Goal: Transaction & Acquisition: Purchase product/service

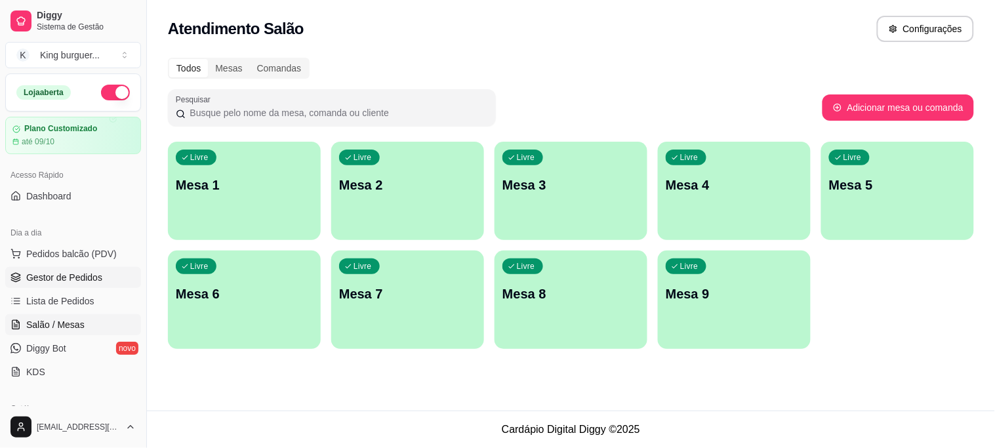
click at [95, 279] on span "Gestor de Pedidos" at bounding box center [64, 277] width 76 height 13
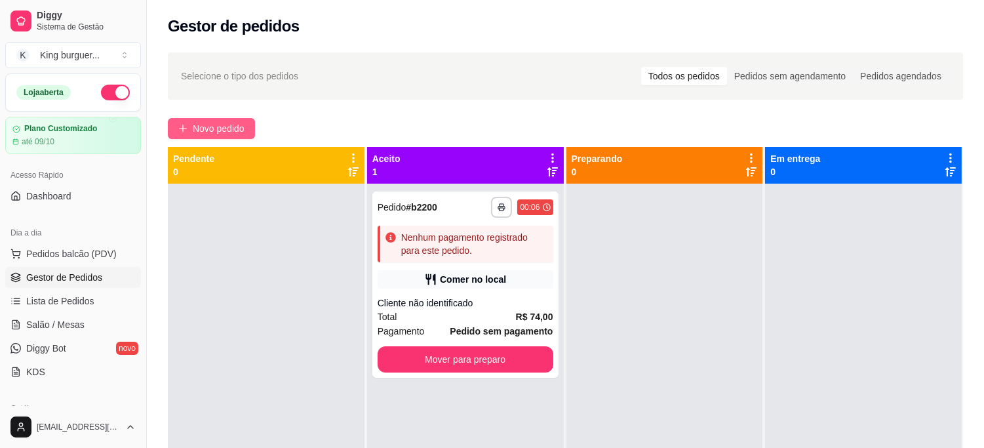
click at [246, 126] on button "Novo pedido" at bounding box center [211, 128] width 87 height 21
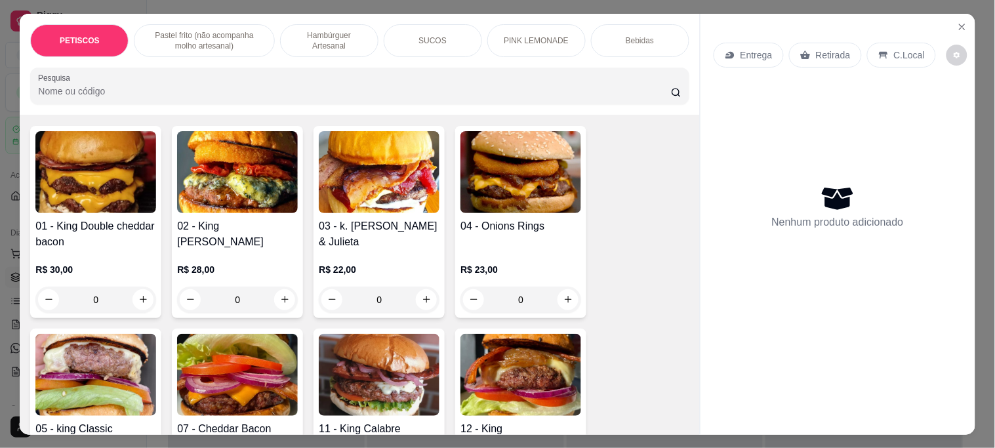
scroll to position [947, 0]
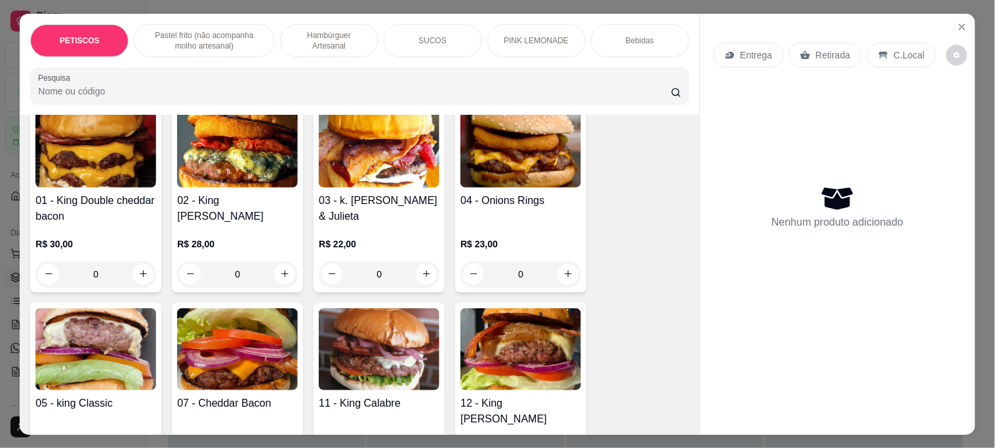
click at [506, 143] on img at bounding box center [520, 147] width 121 height 82
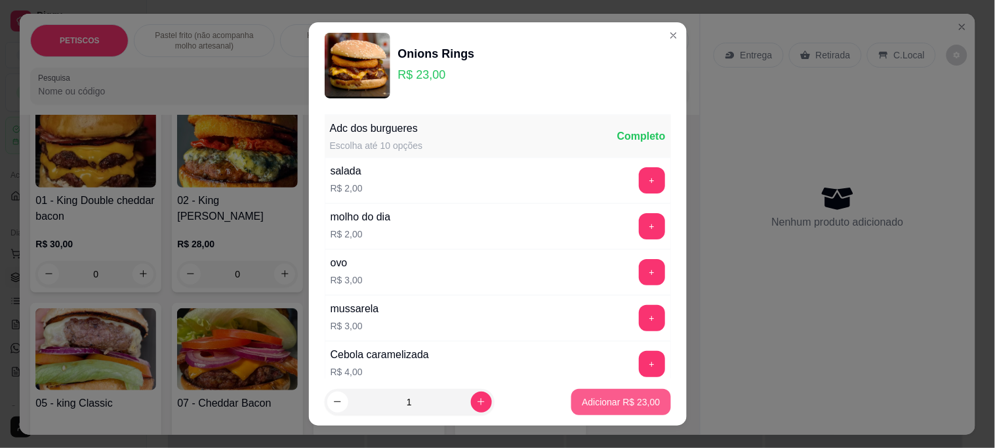
click at [597, 407] on p "Adicionar R$ 23,00" at bounding box center [620, 401] width 78 height 13
type input "1"
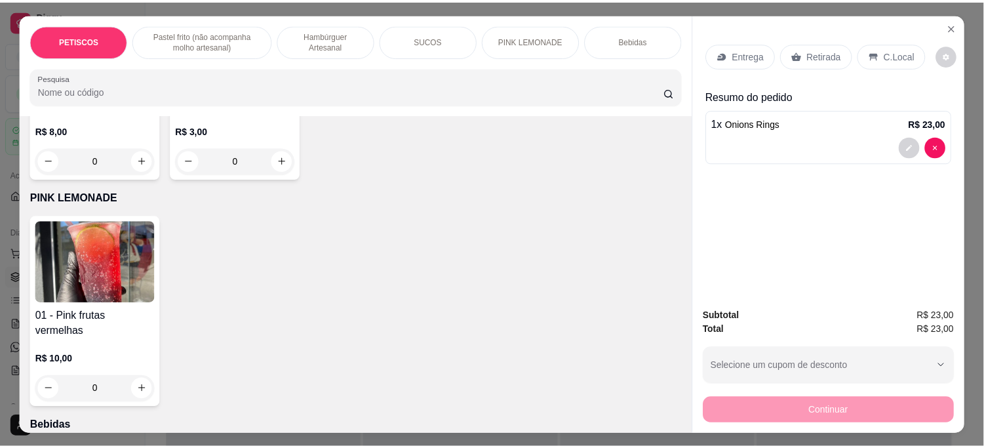
scroll to position [2549, 0]
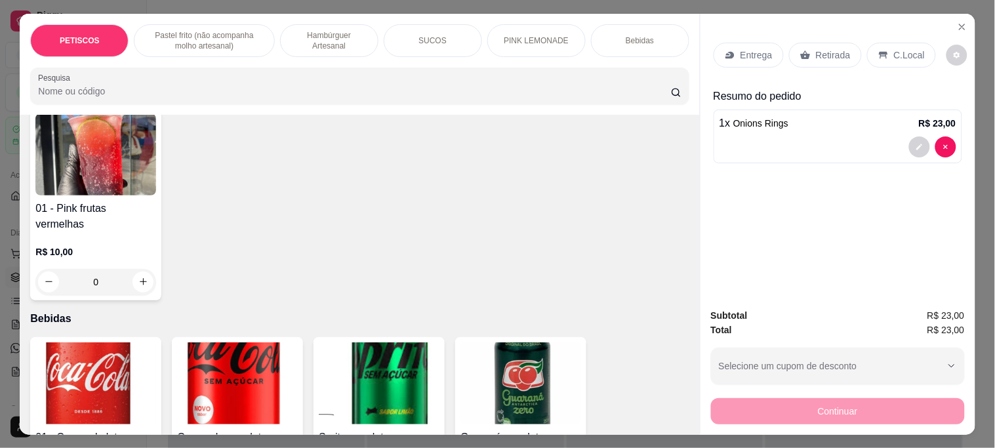
click at [223, 342] on img at bounding box center [237, 383] width 121 height 82
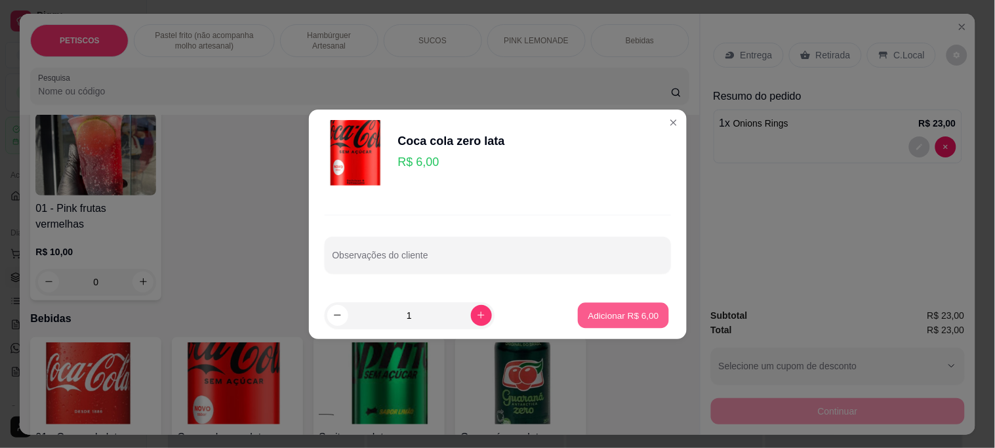
click at [618, 311] on p "Adicionar R$ 6,00" at bounding box center [623, 315] width 71 height 12
type input "1"
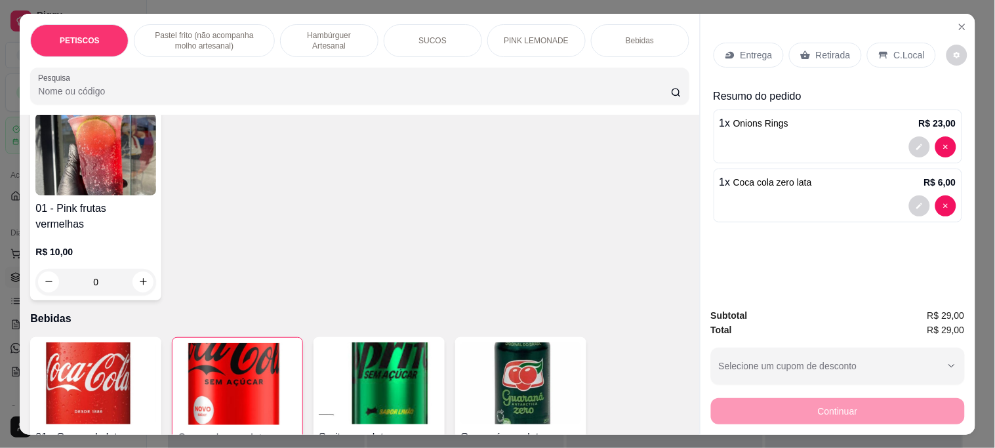
click at [816, 54] on p "Retirada" at bounding box center [833, 55] width 35 height 13
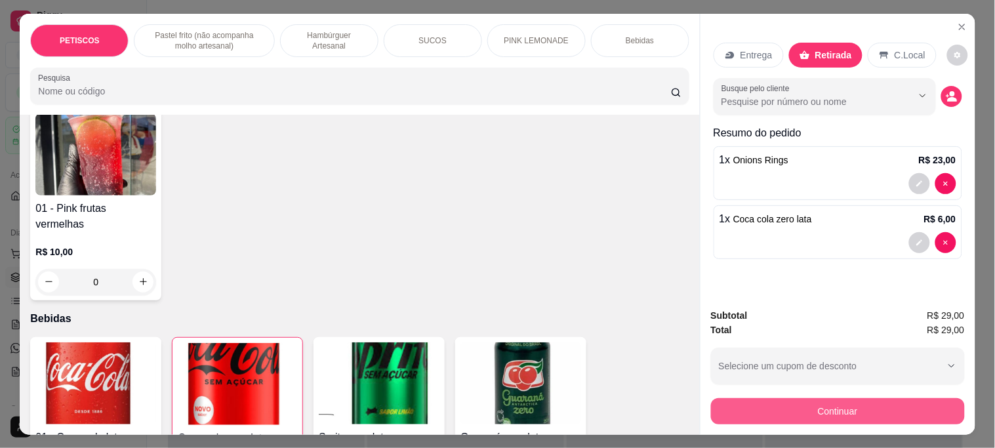
click at [783, 414] on button "Continuar" at bounding box center [838, 411] width 254 height 26
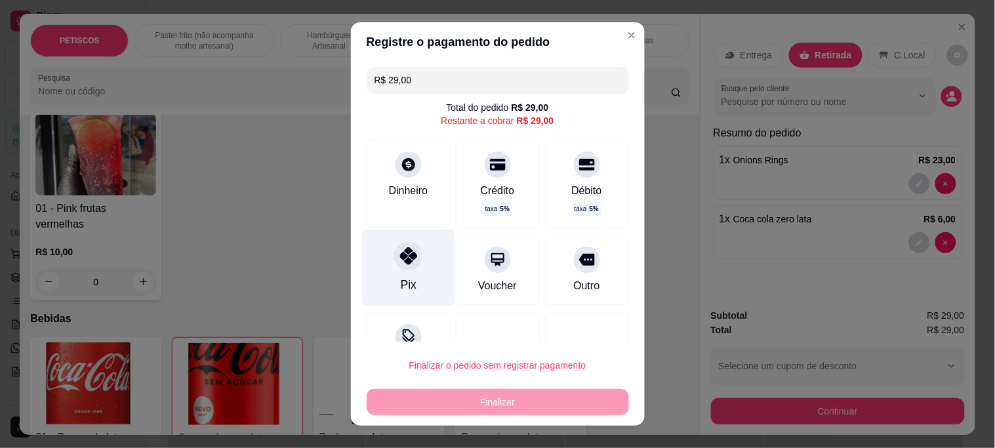
click at [404, 259] on icon at bounding box center [407, 255] width 17 height 17
type input "R$ 0,00"
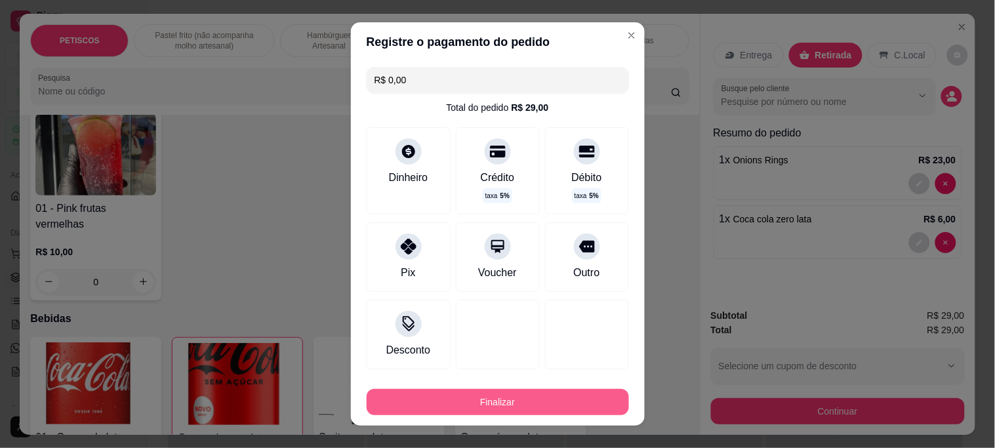
click at [509, 402] on button "Finalizar" at bounding box center [497, 402] width 262 height 26
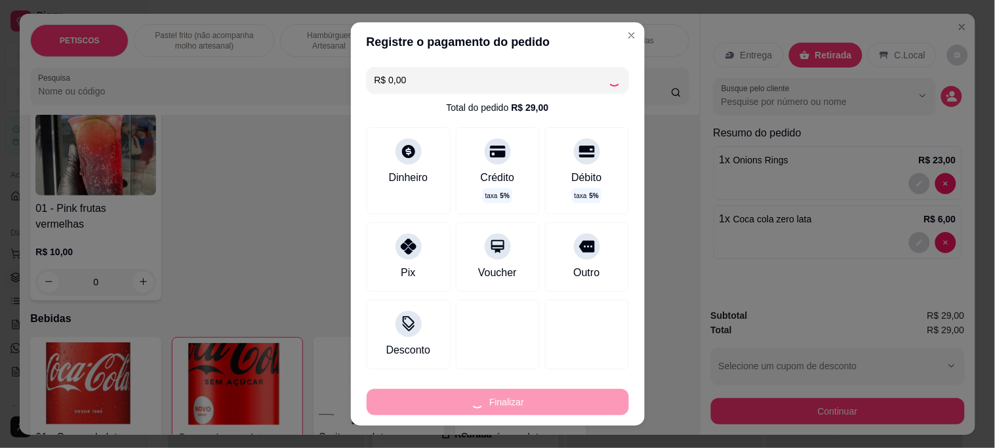
type input "0"
type input "-R$ 29,00"
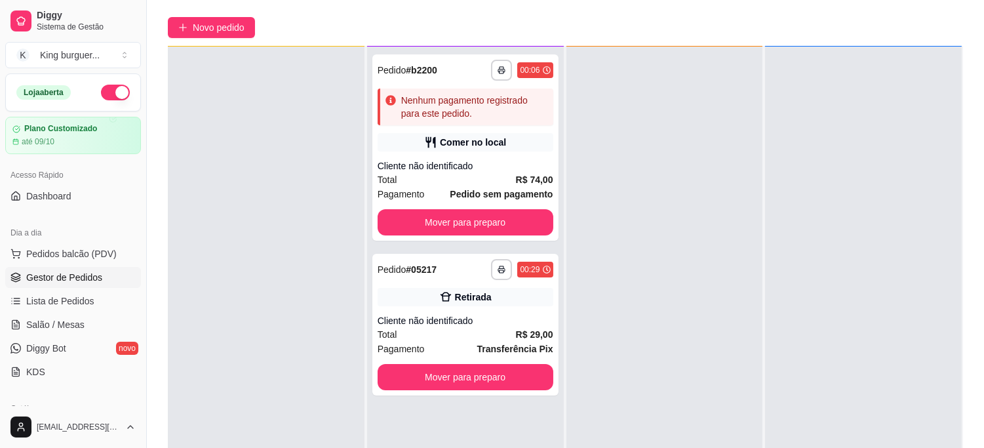
scroll to position [200, 0]
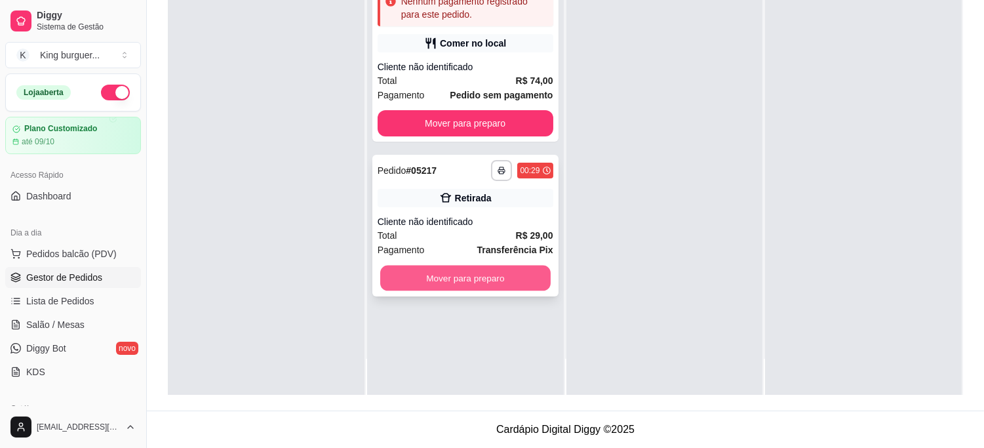
click at [526, 284] on button "Mover para preparo" at bounding box center [465, 279] width 170 height 26
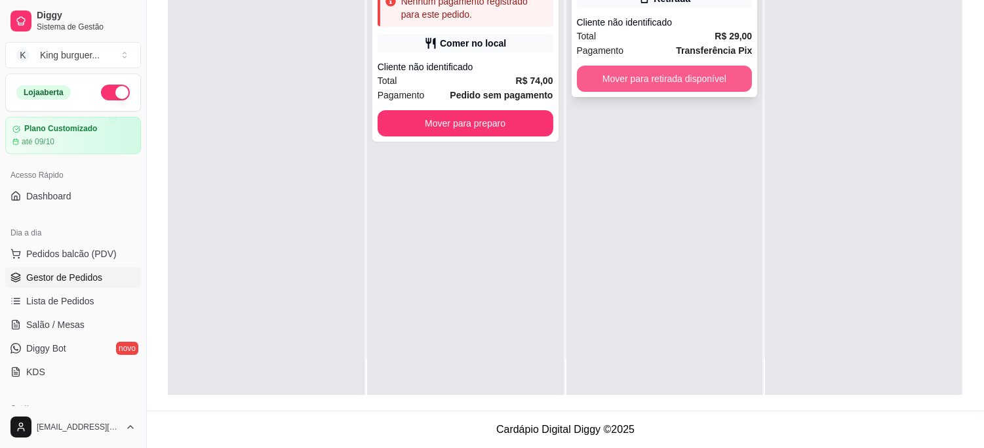
click at [732, 73] on button "Mover para retirada disponível" at bounding box center [665, 79] width 176 height 26
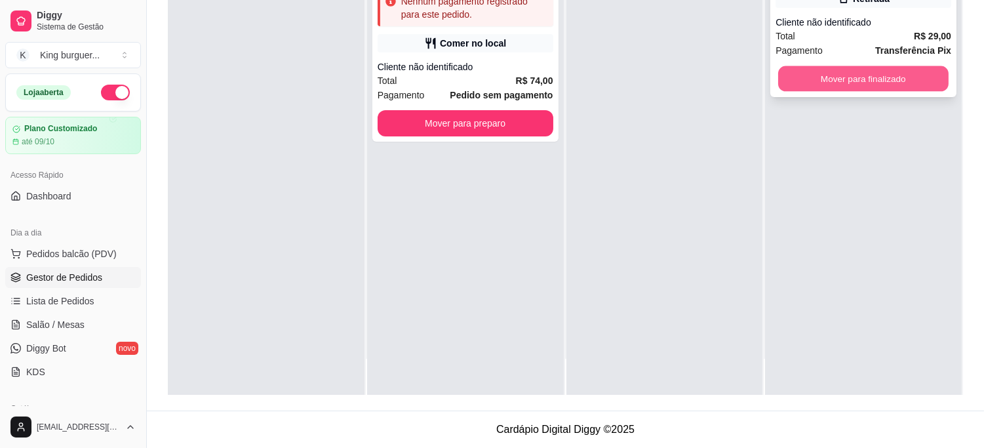
click at [790, 75] on button "Mover para finalizado" at bounding box center [863, 79] width 170 height 26
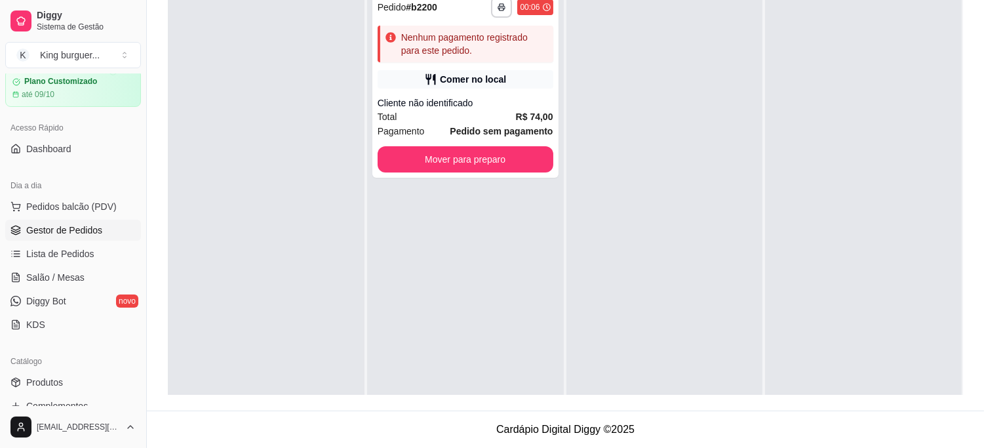
scroll to position [73, 0]
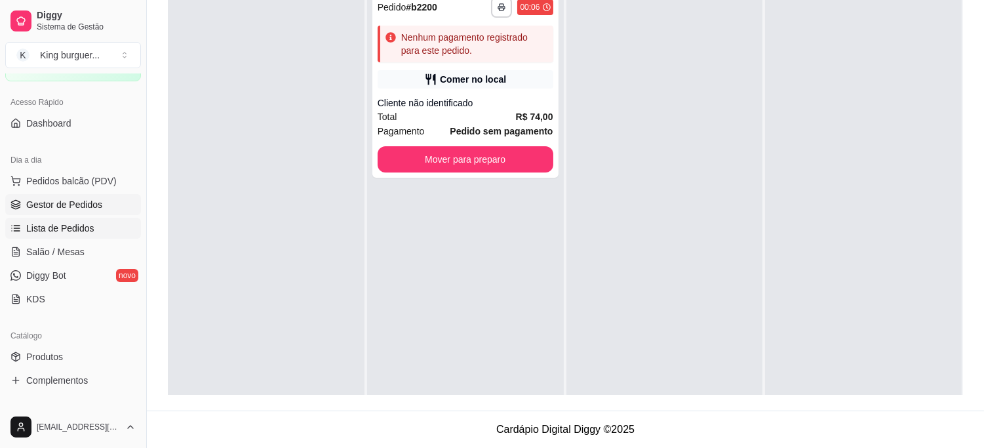
click at [87, 231] on span "Lista de Pedidos" at bounding box center [60, 228] width 68 height 13
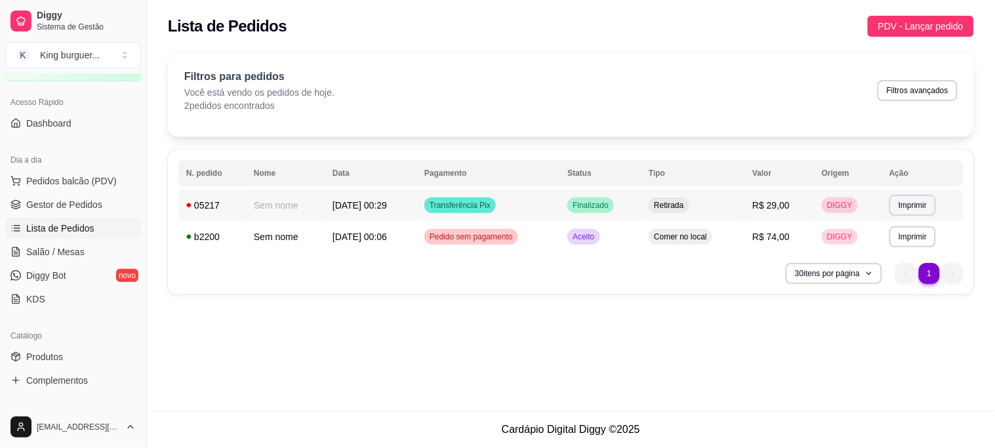
click at [775, 208] on span "R$ 29,00" at bounding box center [770, 205] width 37 height 10
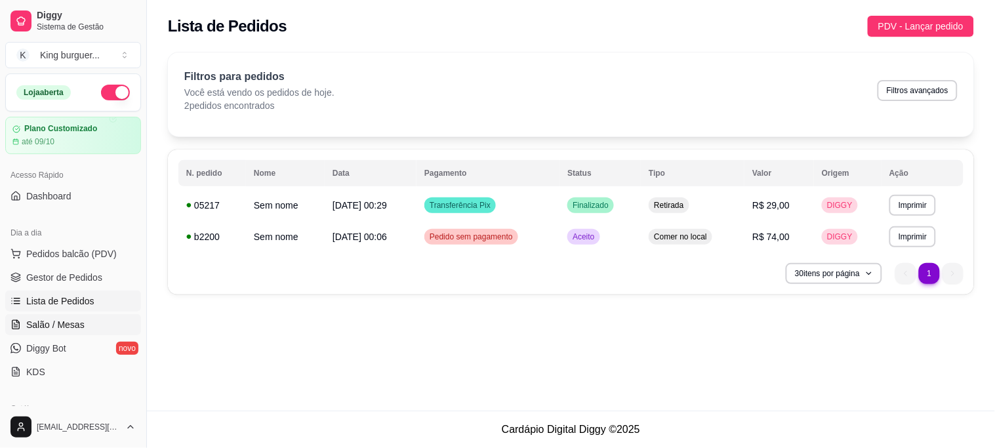
click at [57, 319] on span "Salão / Mesas" at bounding box center [55, 324] width 58 height 13
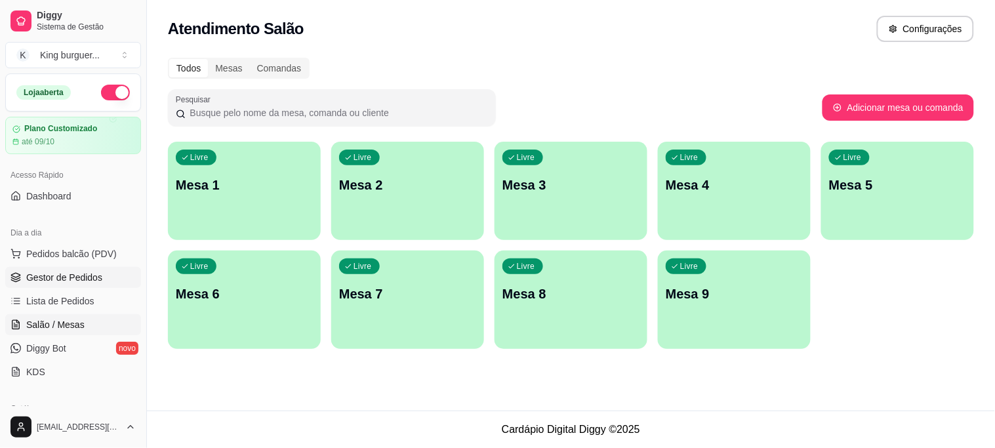
click at [95, 274] on span "Gestor de Pedidos" at bounding box center [64, 277] width 76 height 13
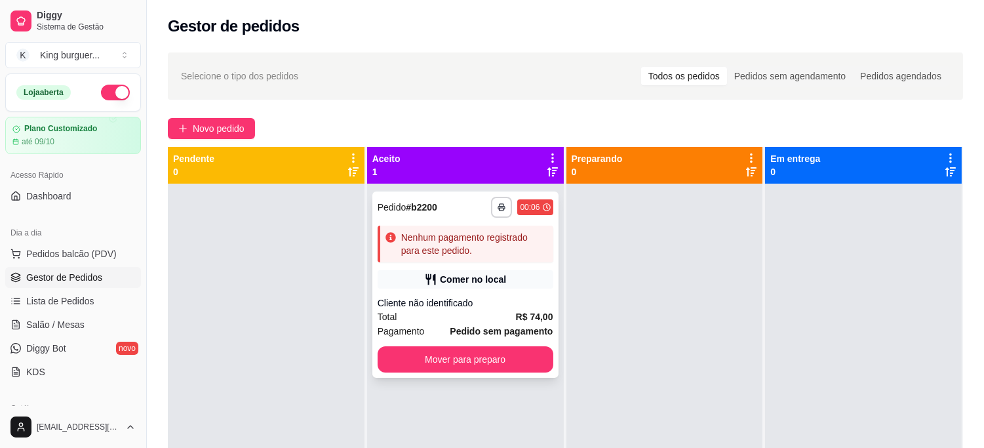
click at [486, 280] on div "Comer no local" at bounding box center [473, 279] width 66 height 13
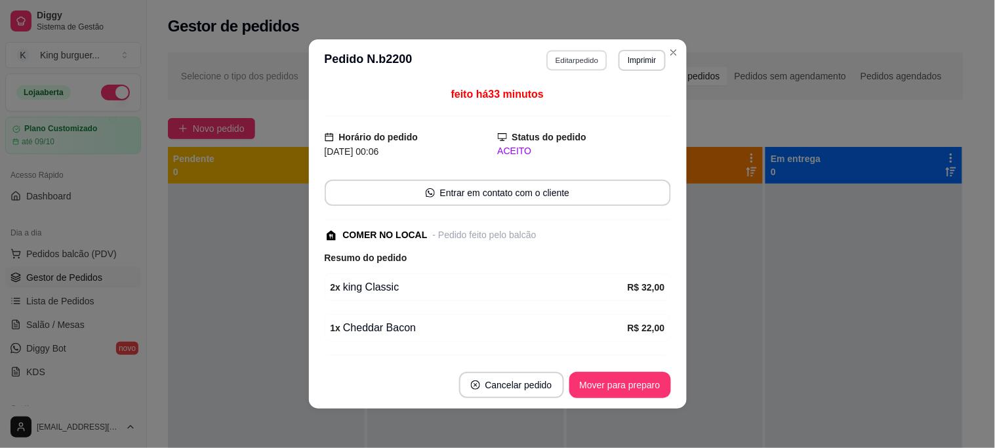
click at [551, 60] on button "Editar pedido" at bounding box center [576, 60] width 61 height 20
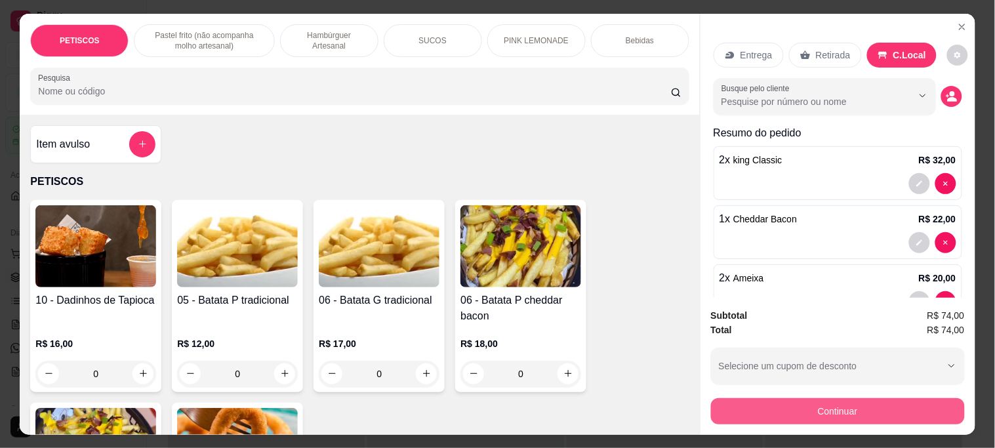
click at [804, 403] on button "Continuar" at bounding box center [838, 411] width 254 height 26
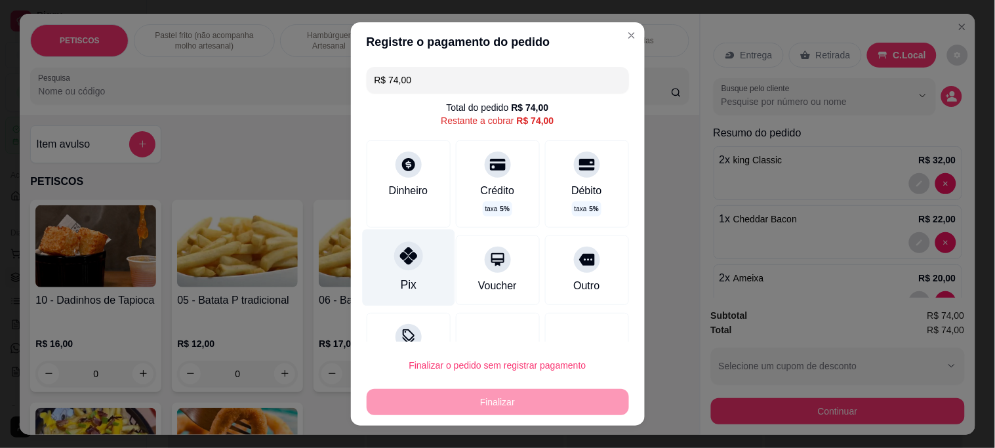
click at [401, 271] on div "Pix" at bounding box center [408, 267] width 92 height 77
type input "R$ 0,00"
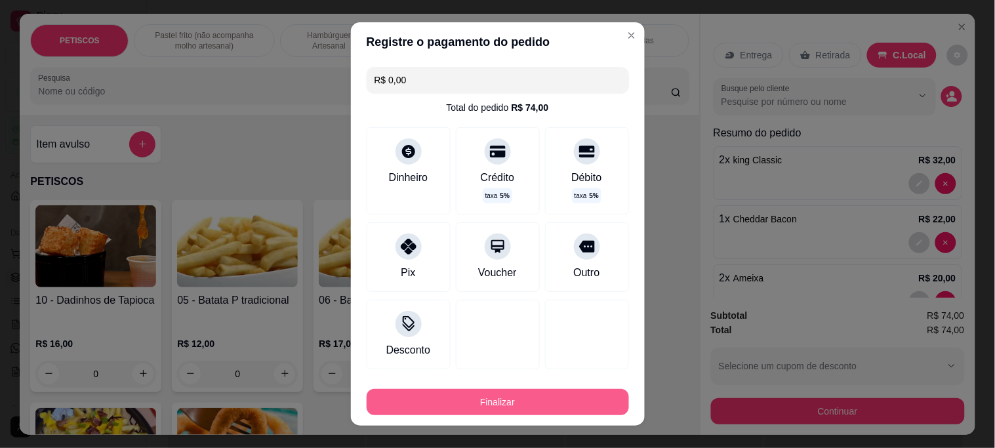
click at [502, 401] on button "Finalizar" at bounding box center [497, 402] width 262 height 26
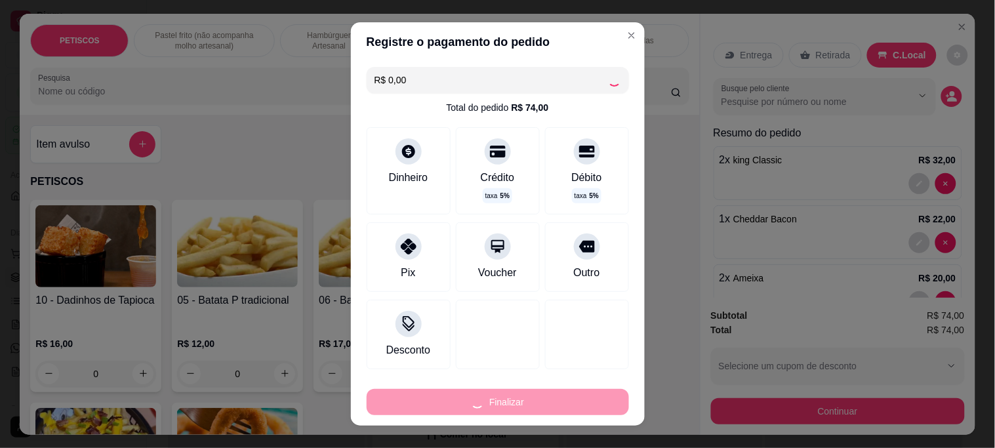
type input "0"
type input "-R$ 74,00"
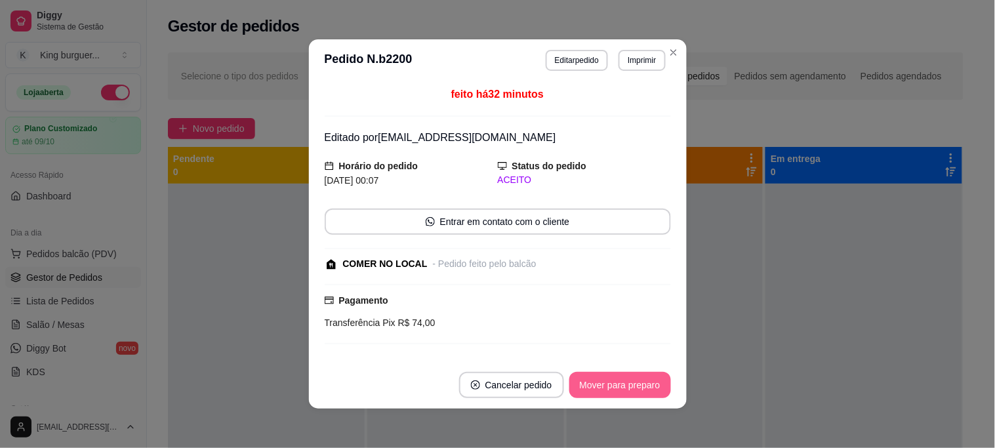
click at [603, 383] on button "Mover para preparo" at bounding box center [620, 385] width 102 height 26
click at [605, 383] on div "Mover para preparo" at bounding box center [611, 385] width 120 height 26
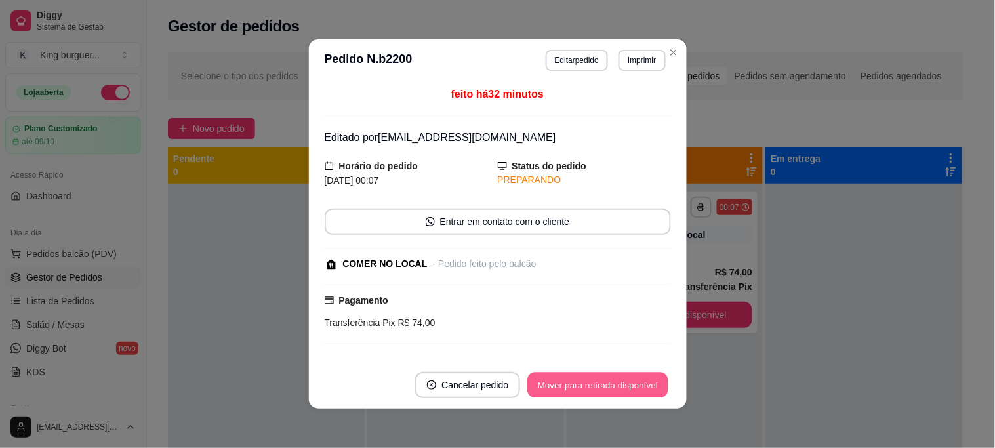
click at [605, 383] on button "Mover para retirada disponível" at bounding box center [598, 385] width 140 height 26
click at [606, 383] on div "Mover para retirada disponível" at bounding box center [597, 385] width 145 height 26
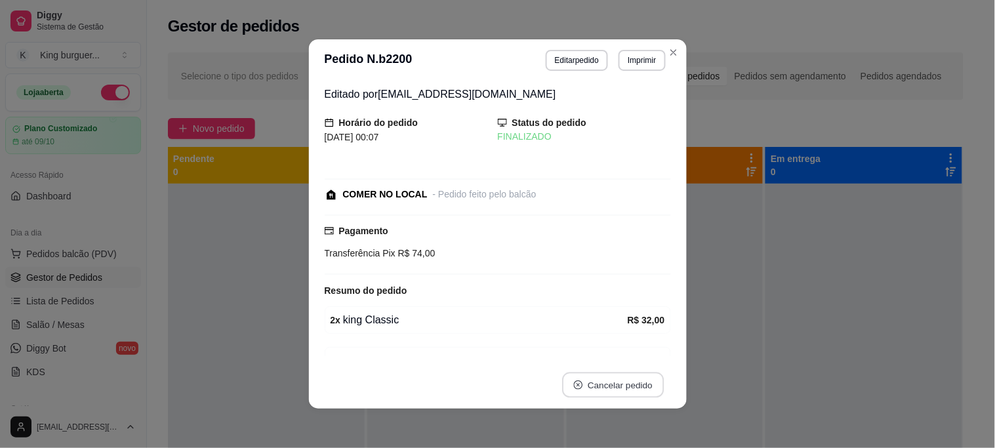
click at [606, 383] on button "Cancelar pedido" at bounding box center [613, 385] width 102 height 26
